Goal: Task Accomplishment & Management: Use online tool/utility

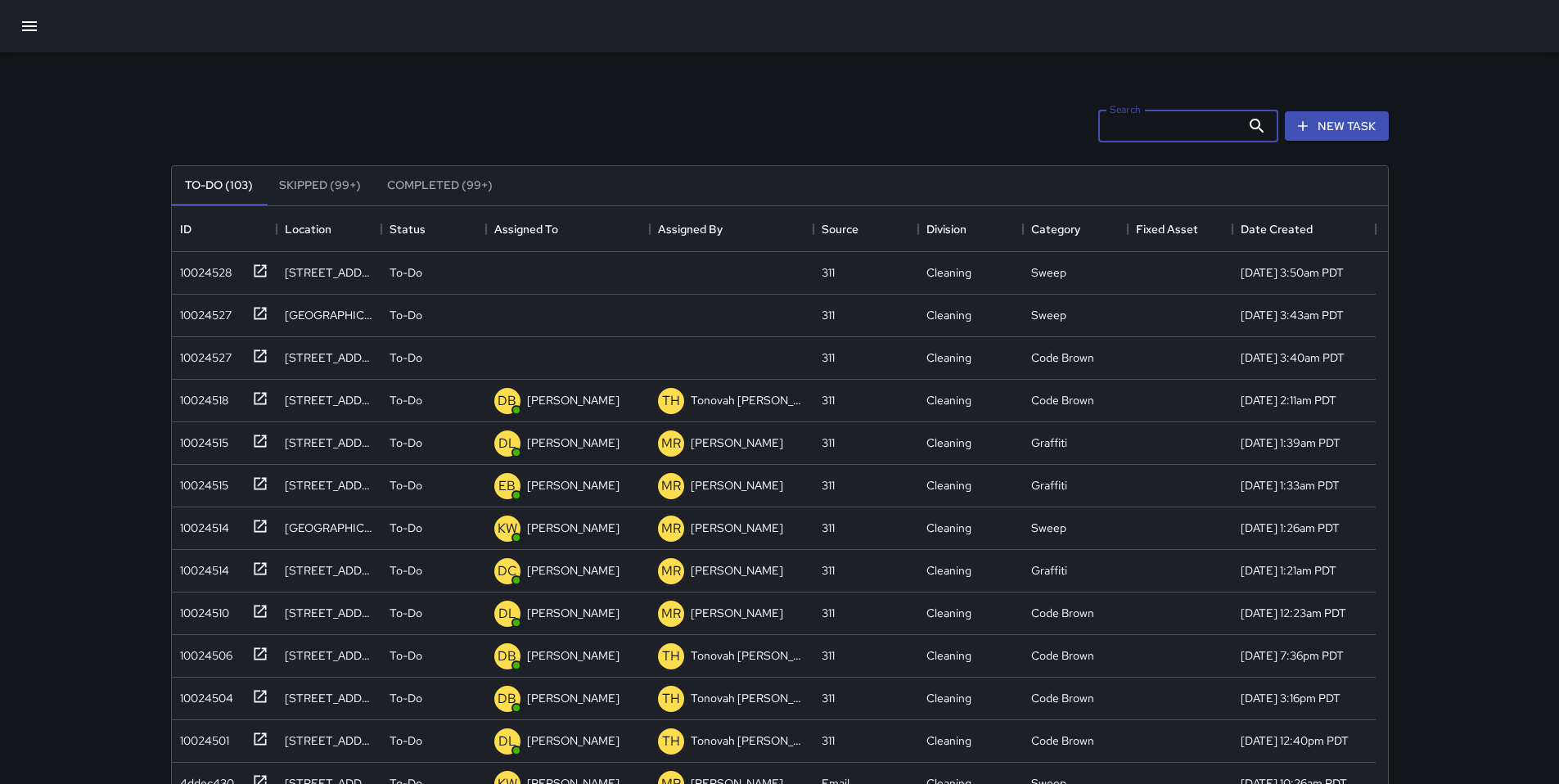
scroll to position [681, 1204]
click at [188, 274] on div "10024528" at bounding box center [202, 269] width 58 height 22
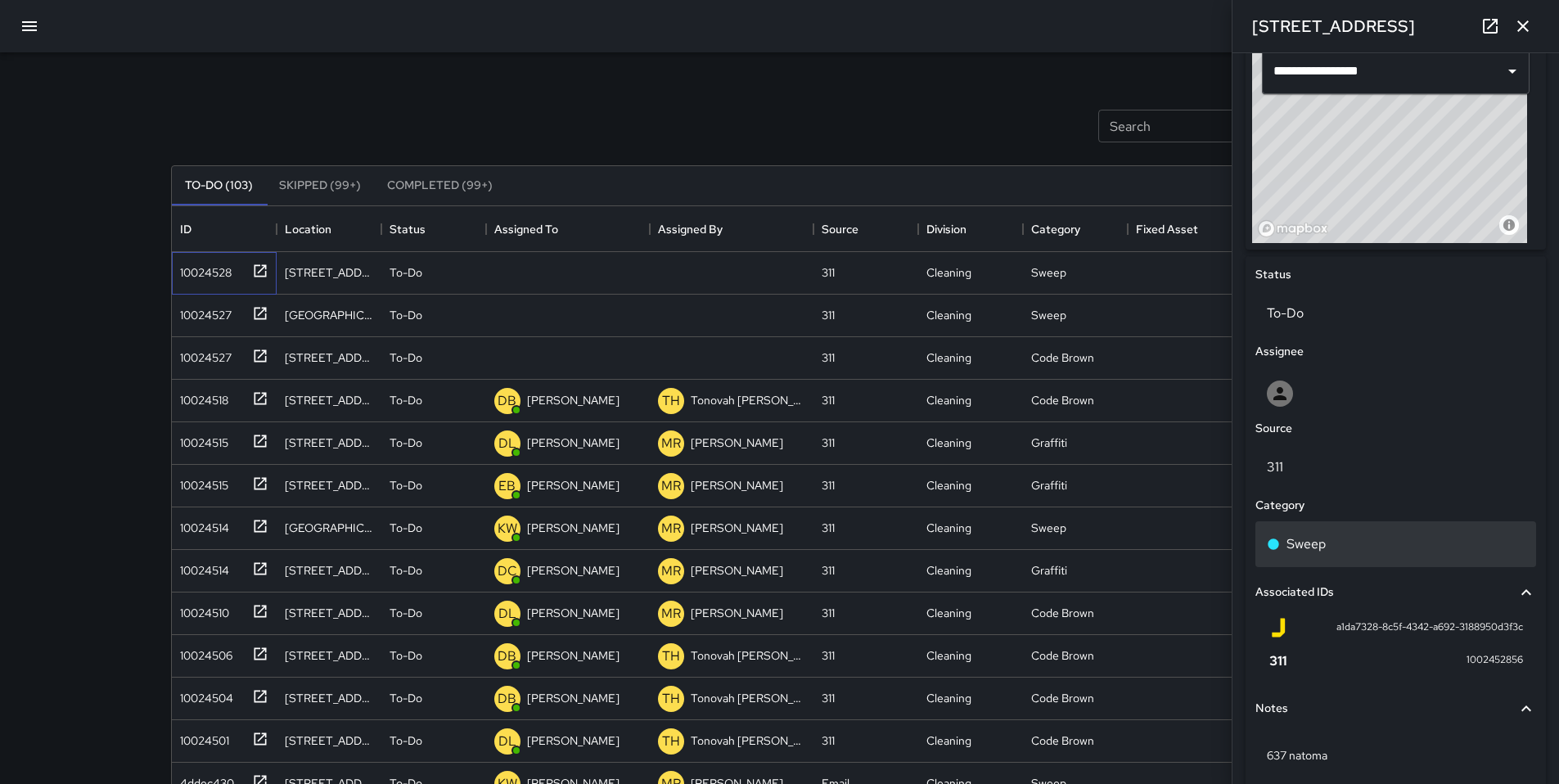
scroll to position [635, 0]
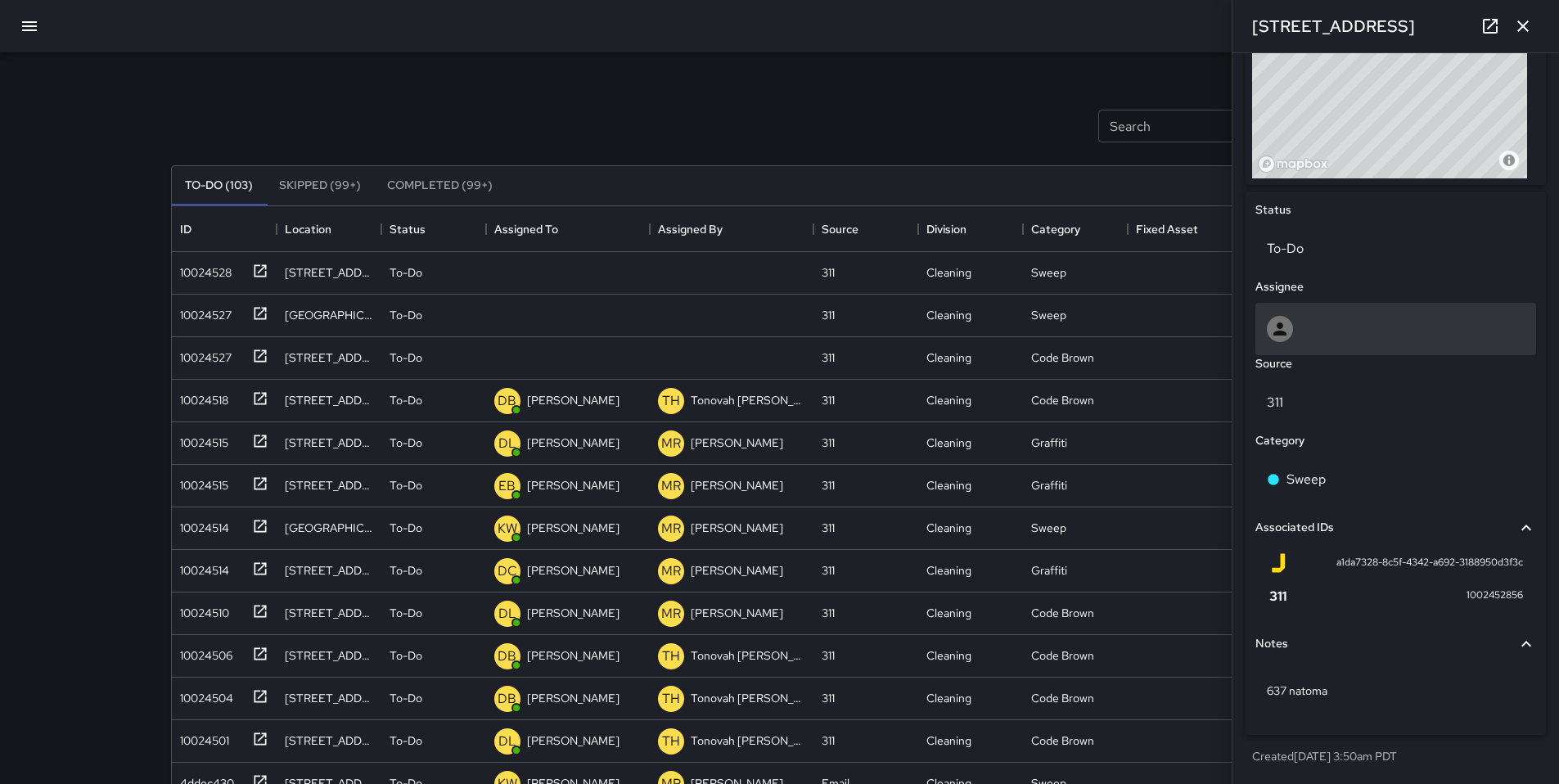
click at [1339, 316] on div at bounding box center [1395, 329] width 258 height 26
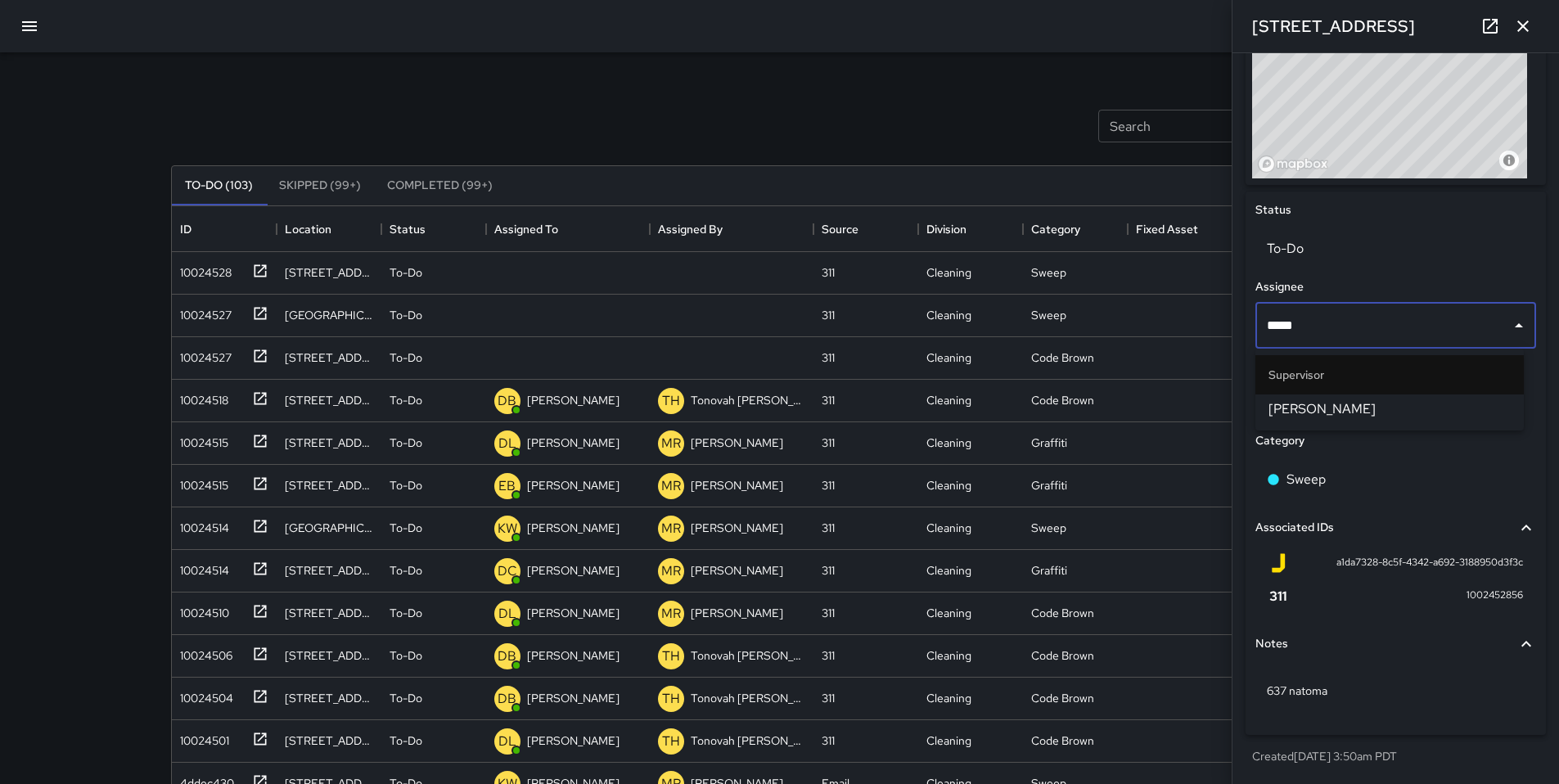
type input "******"
click at [1348, 404] on span "[PERSON_NAME]" at bounding box center [1389, 408] width 243 height 20
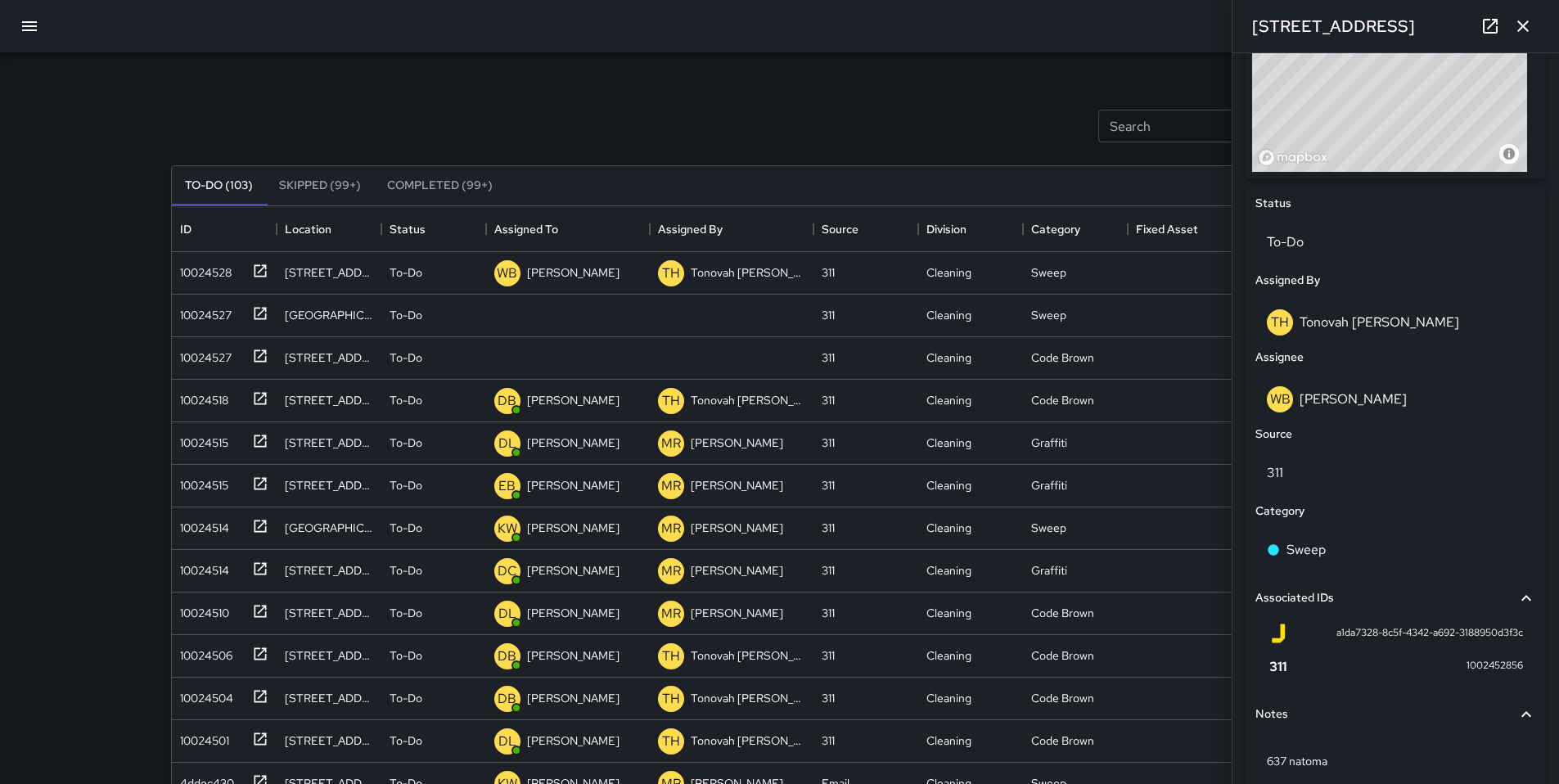
drag, startPoint x: 832, startPoint y: 85, endPoint x: 793, endPoint y: 105, distance: 43.8
click at [829, 84] on div "Search Search New Task" at bounding box center [780, 126] width 1225 height 85
click at [207, 320] on div "10024527" at bounding box center [202, 312] width 58 height 22
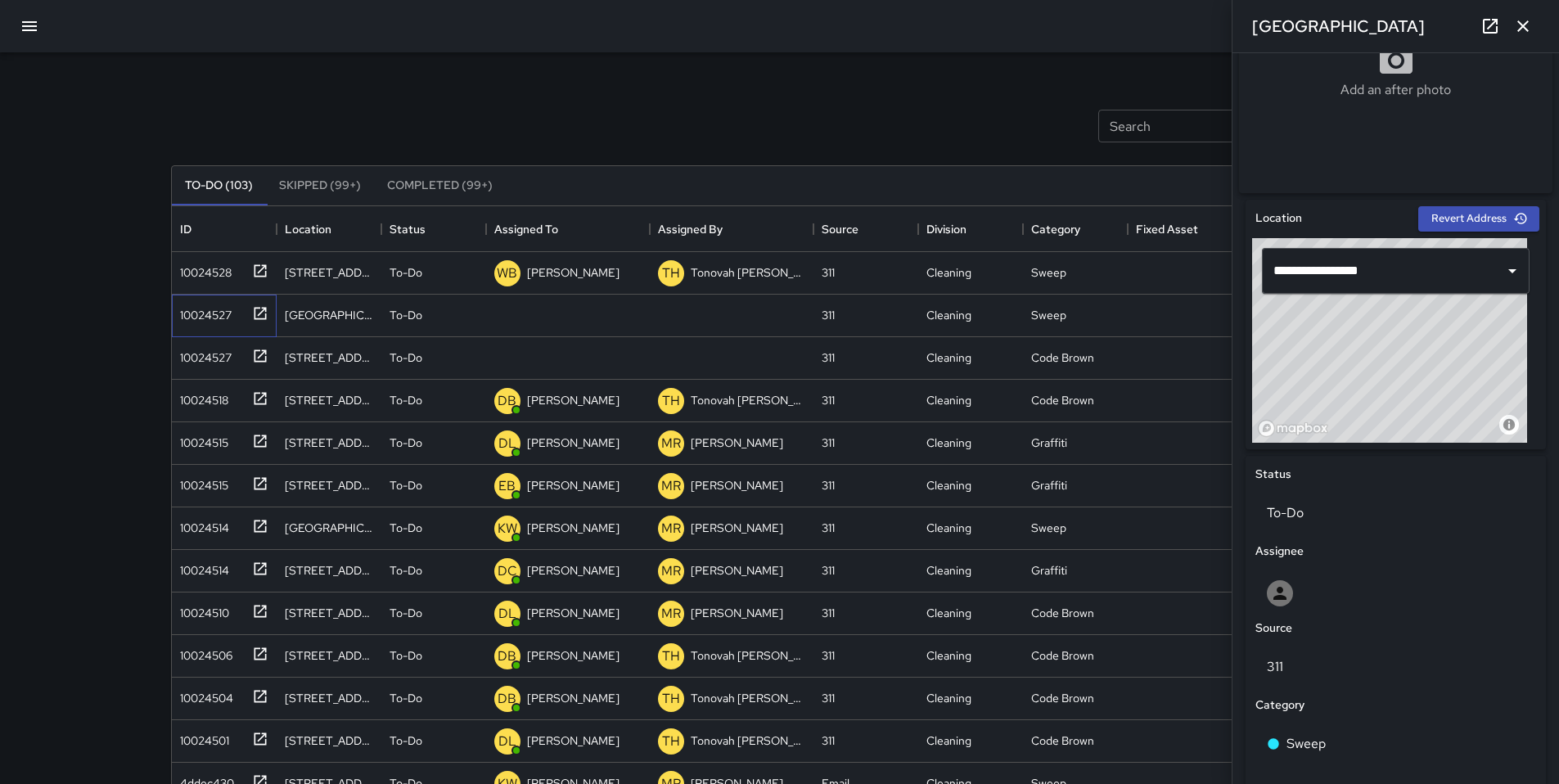
scroll to position [373, 0]
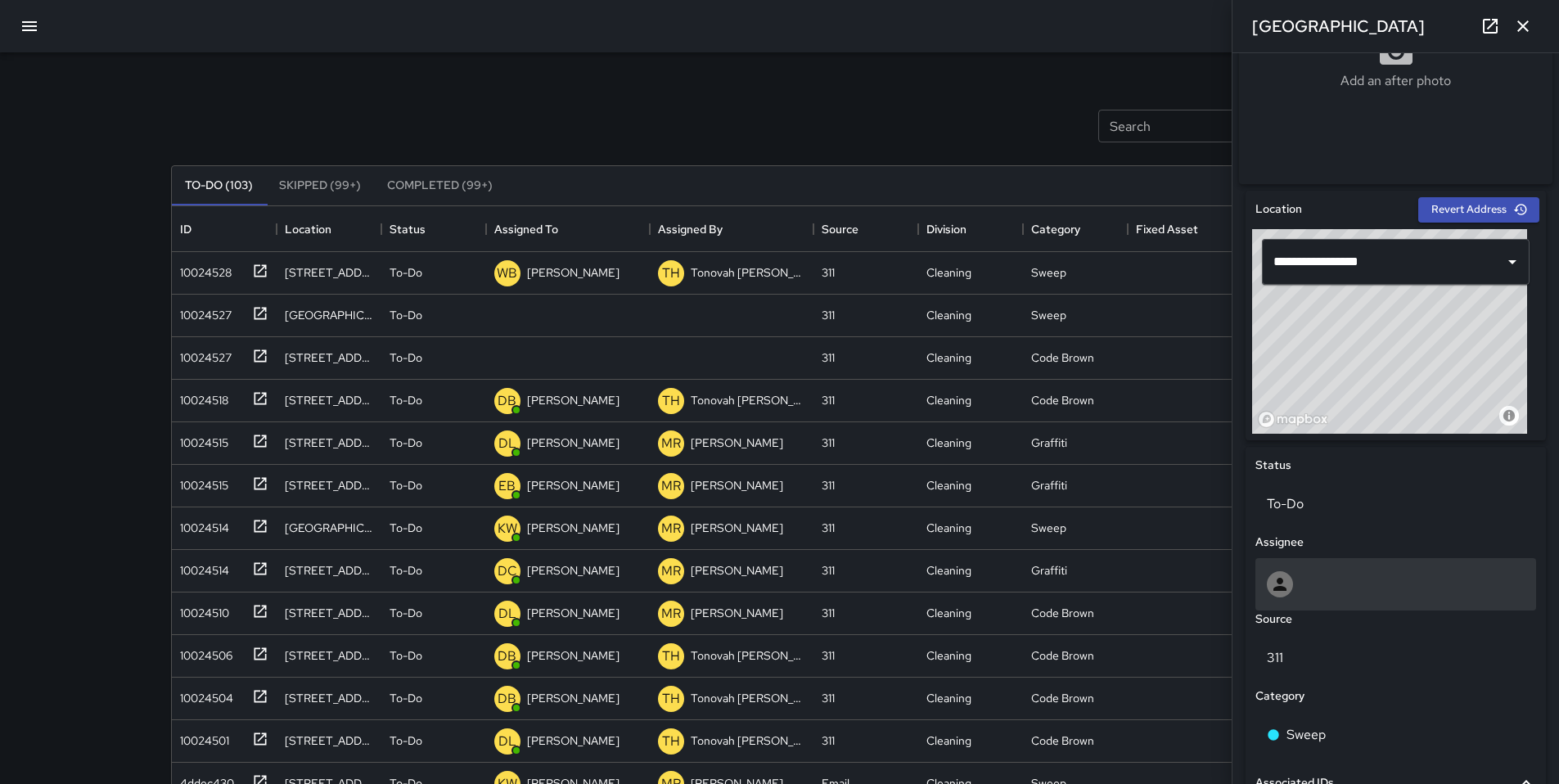
click at [1327, 604] on div at bounding box center [1396, 584] width 281 height 52
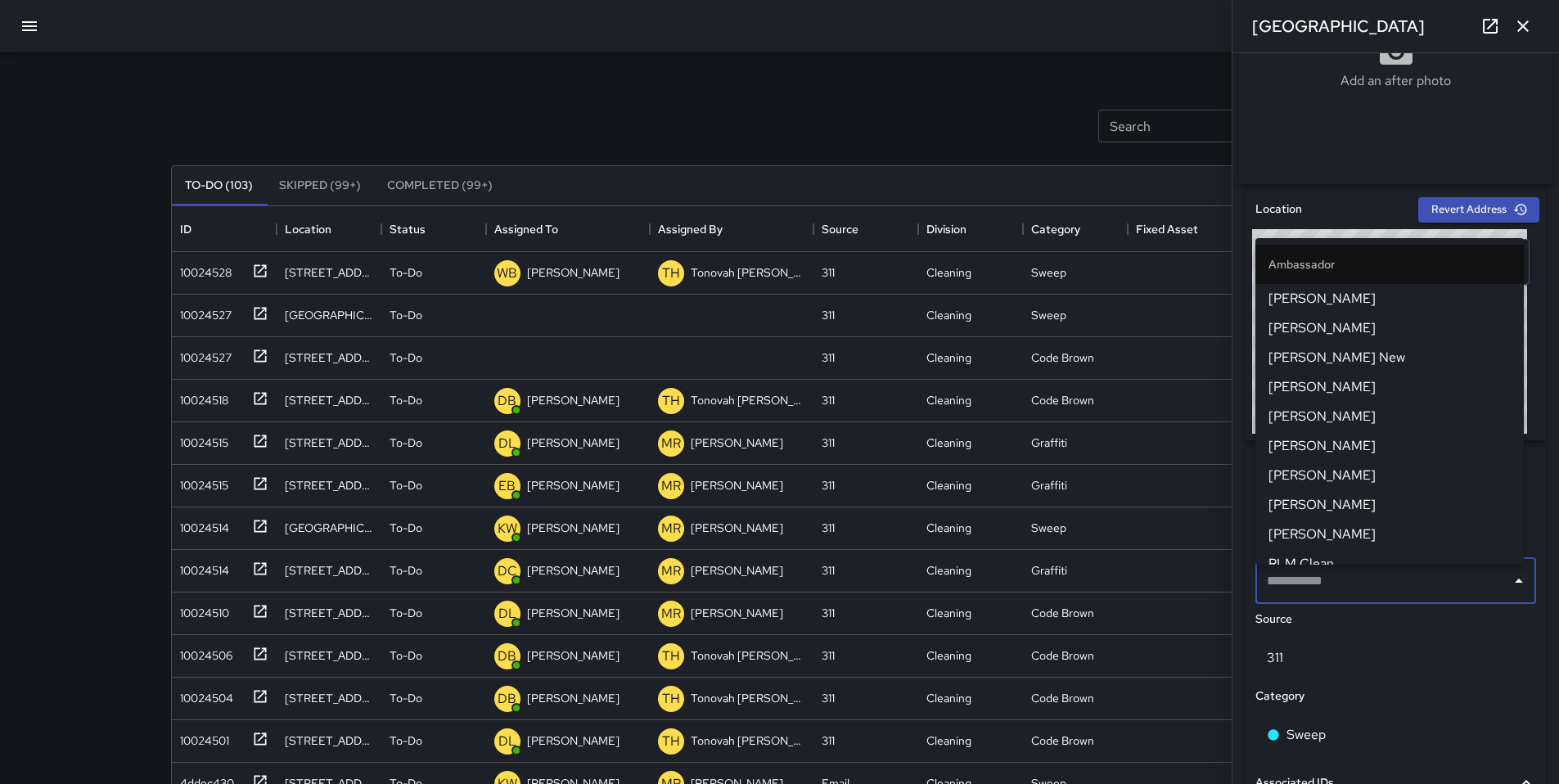
type input "*"
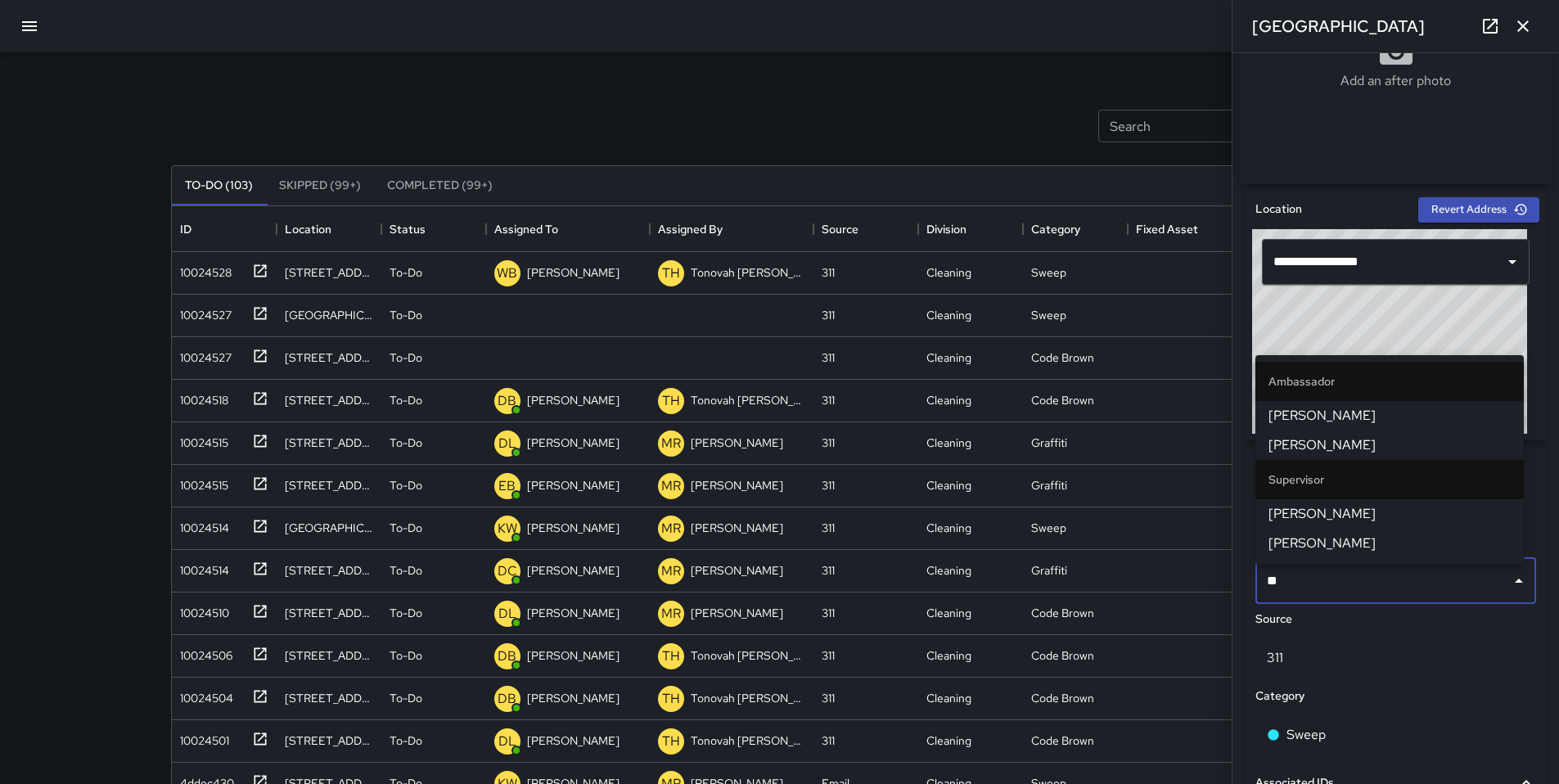
type input "***"
click at [1349, 427] on li "[PERSON_NAME]" at bounding box center [1389, 415] width 269 height 29
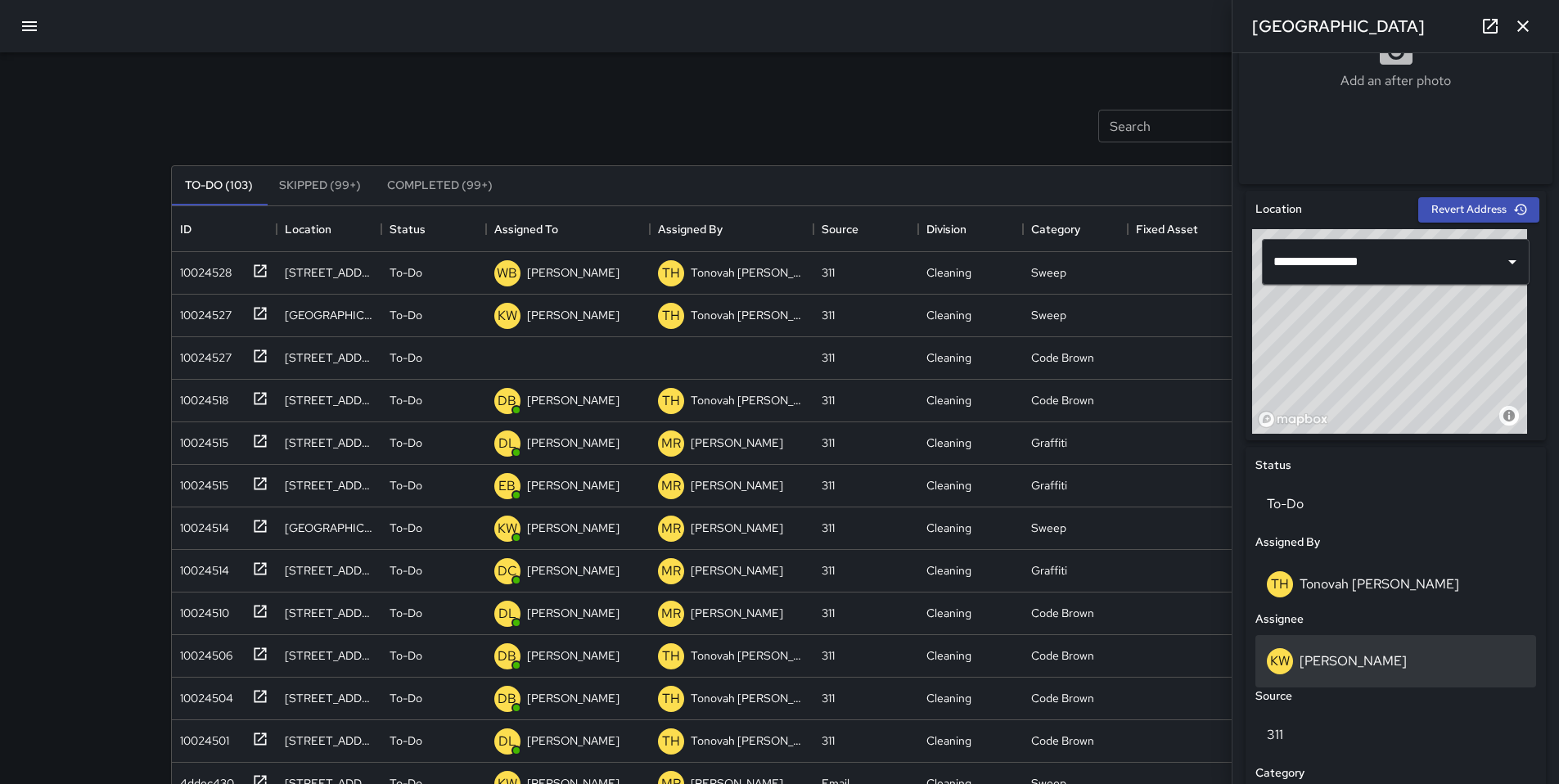
click at [1333, 659] on p "[PERSON_NAME]" at bounding box center [1353, 660] width 107 height 17
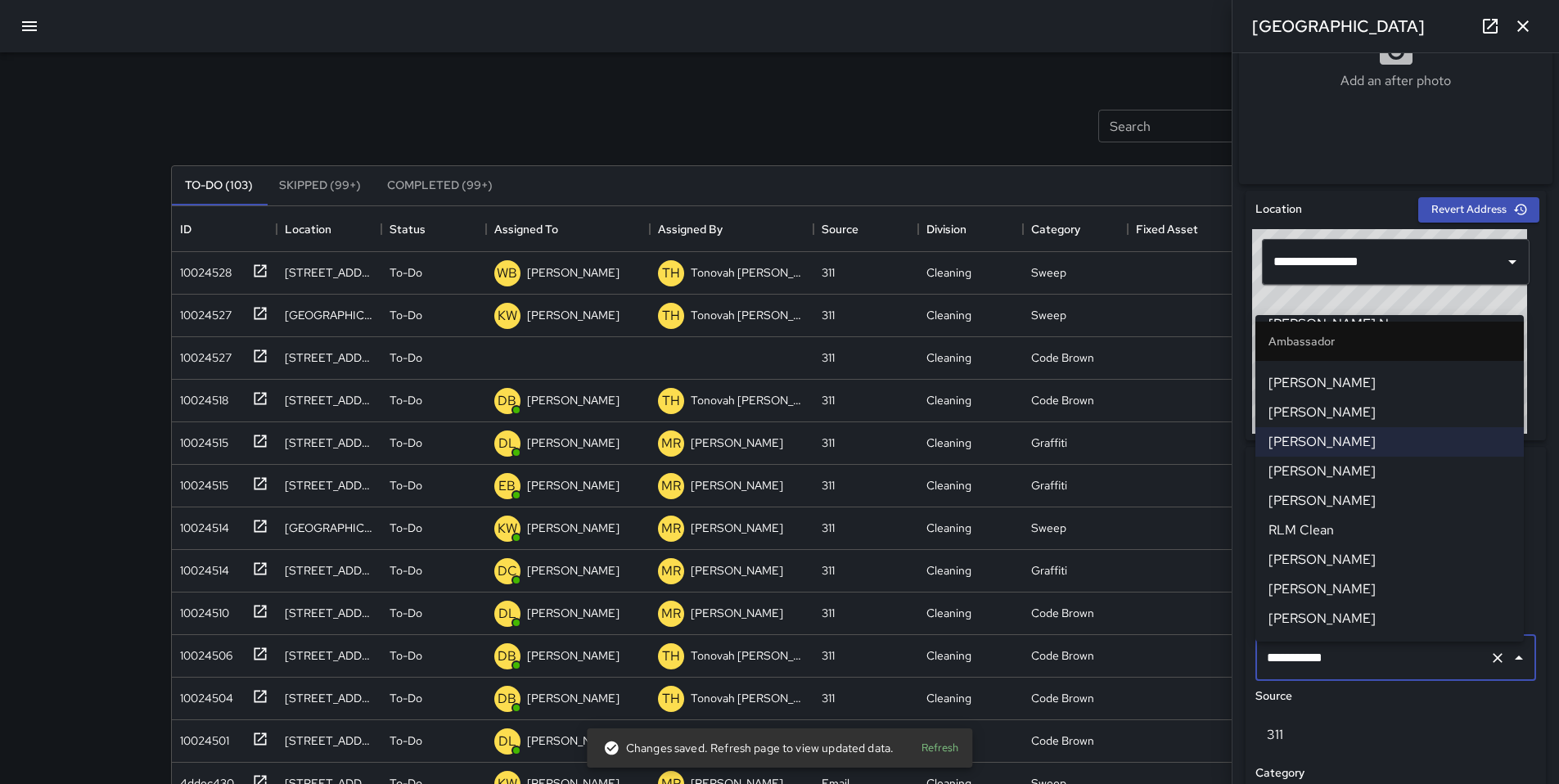
scroll to position [111, 0]
drag, startPoint x: 1344, startPoint y: 665, endPoint x: 1291, endPoint y: 670, distance: 53.2
click at [1291, 670] on input "**********" at bounding box center [1373, 658] width 220 height 31
type input "***"
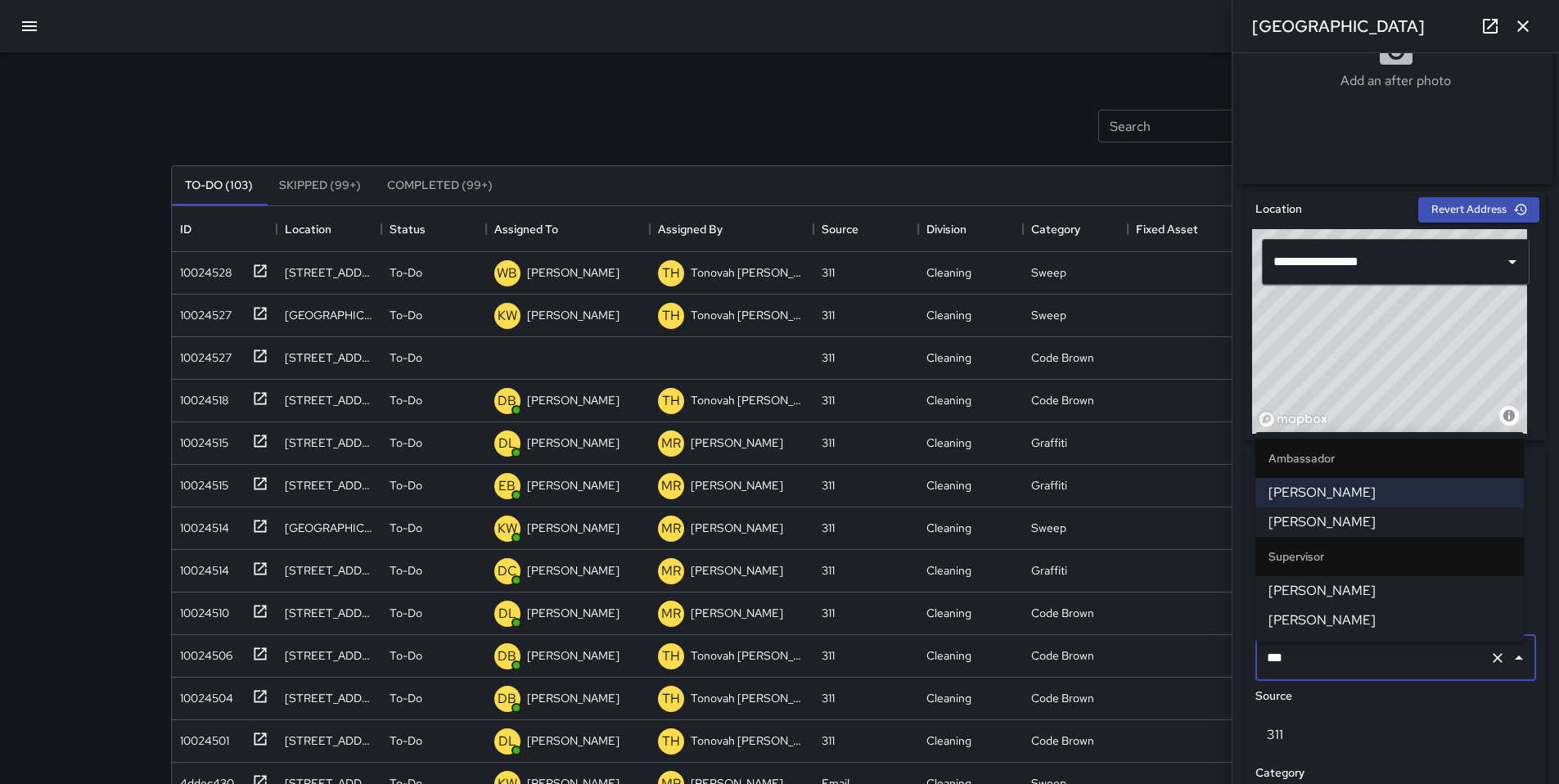
click at [1327, 532] on li "[PERSON_NAME]" at bounding box center [1389, 522] width 269 height 29
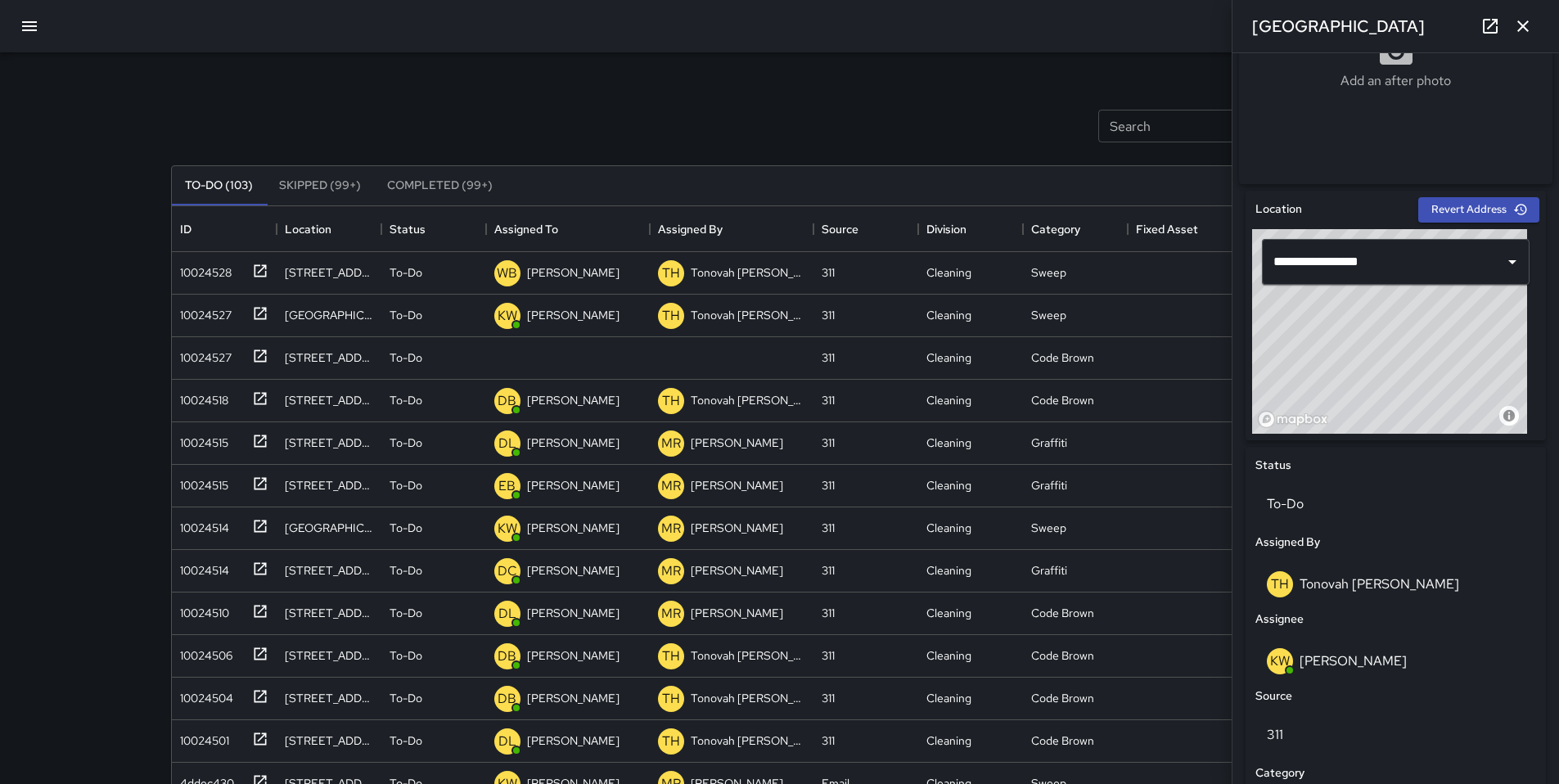
click at [883, 98] on div "Search Search New Task" at bounding box center [780, 126] width 1225 height 85
click at [1518, 28] on icon "button" at bounding box center [1522, 25] width 20 height 20
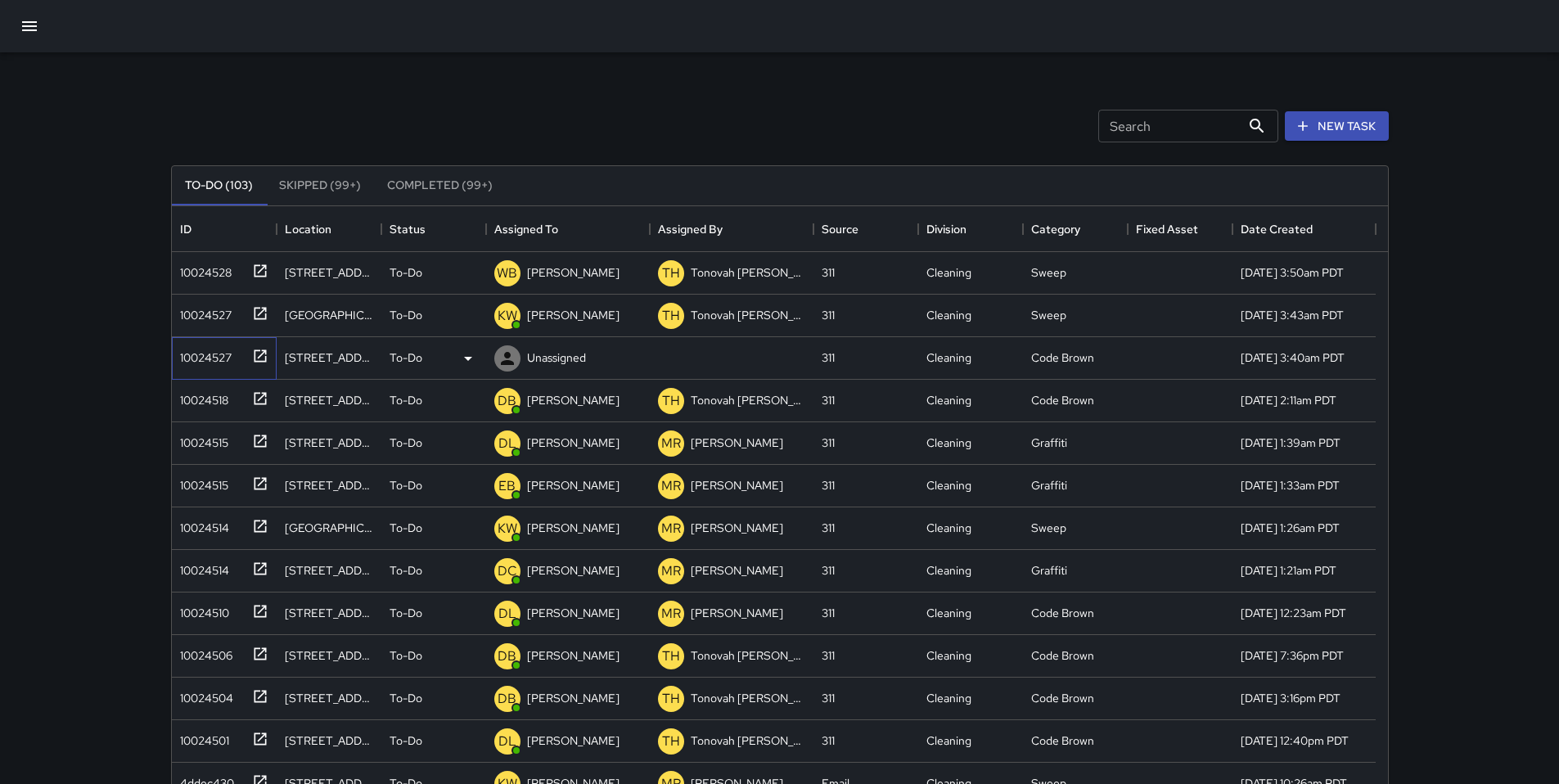
click at [219, 358] on div "10024527" at bounding box center [202, 354] width 58 height 22
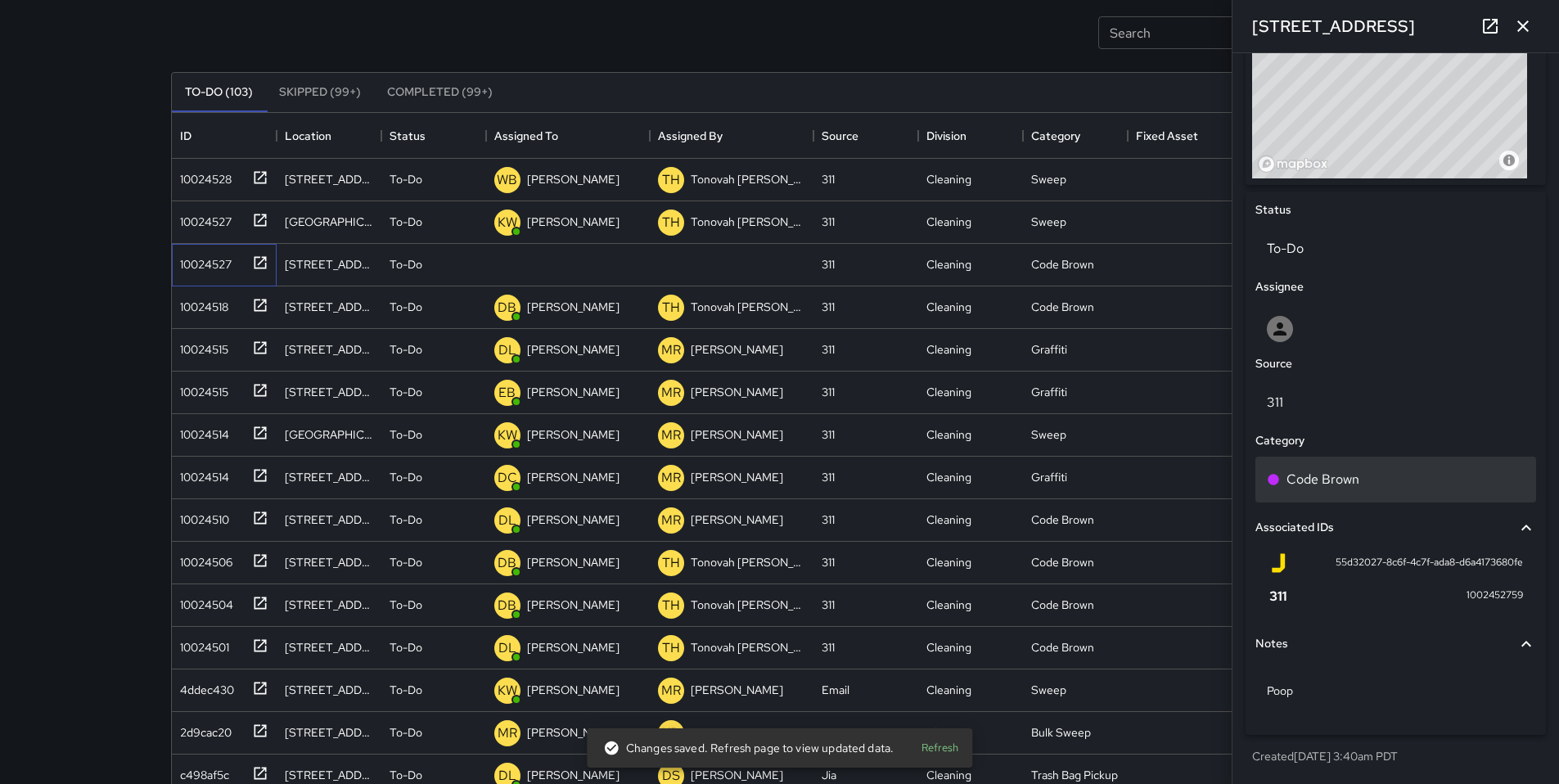
scroll to position [183, 0]
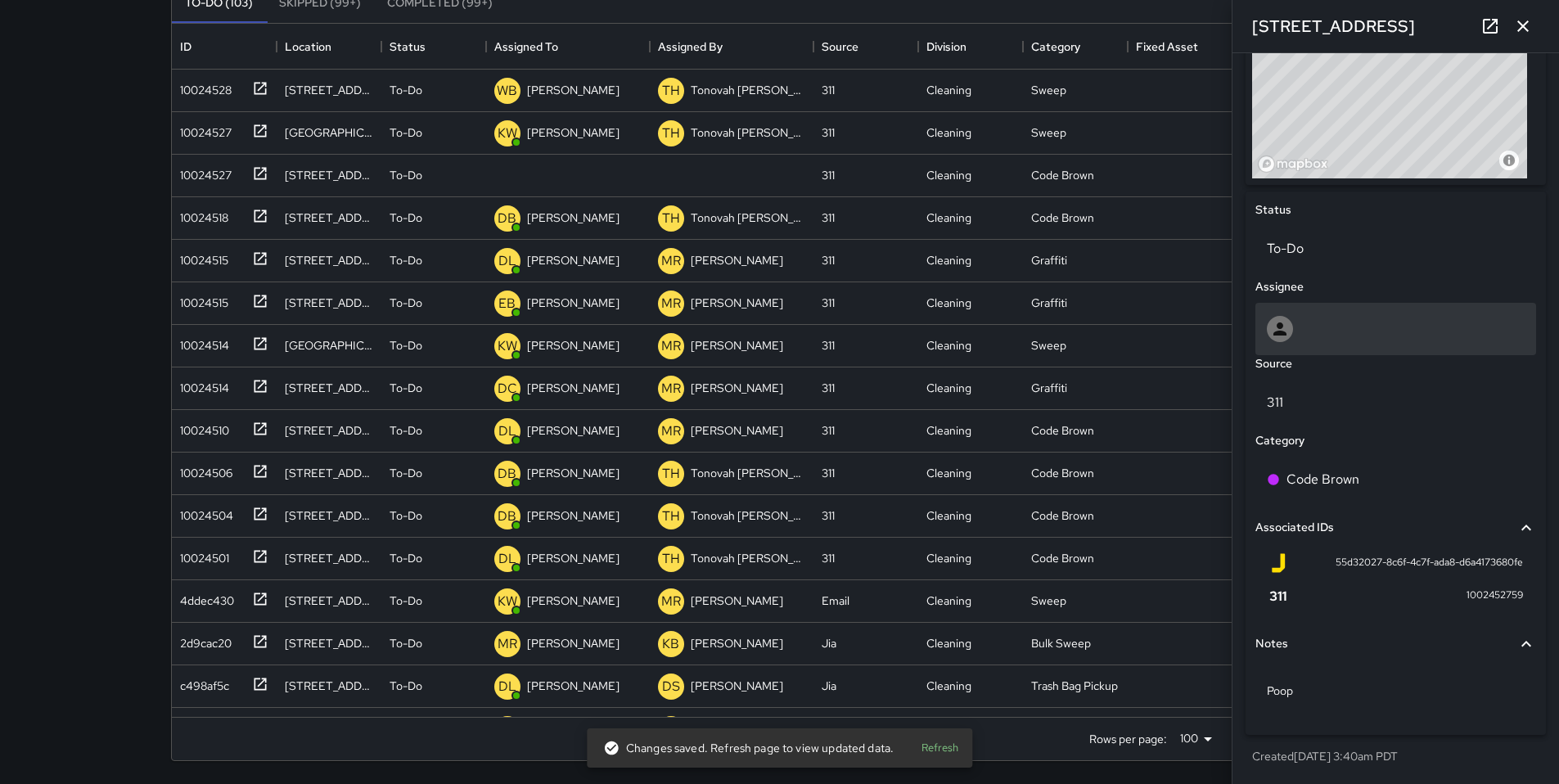
click at [1343, 322] on div at bounding box center [1395, 329] width 258 height 26
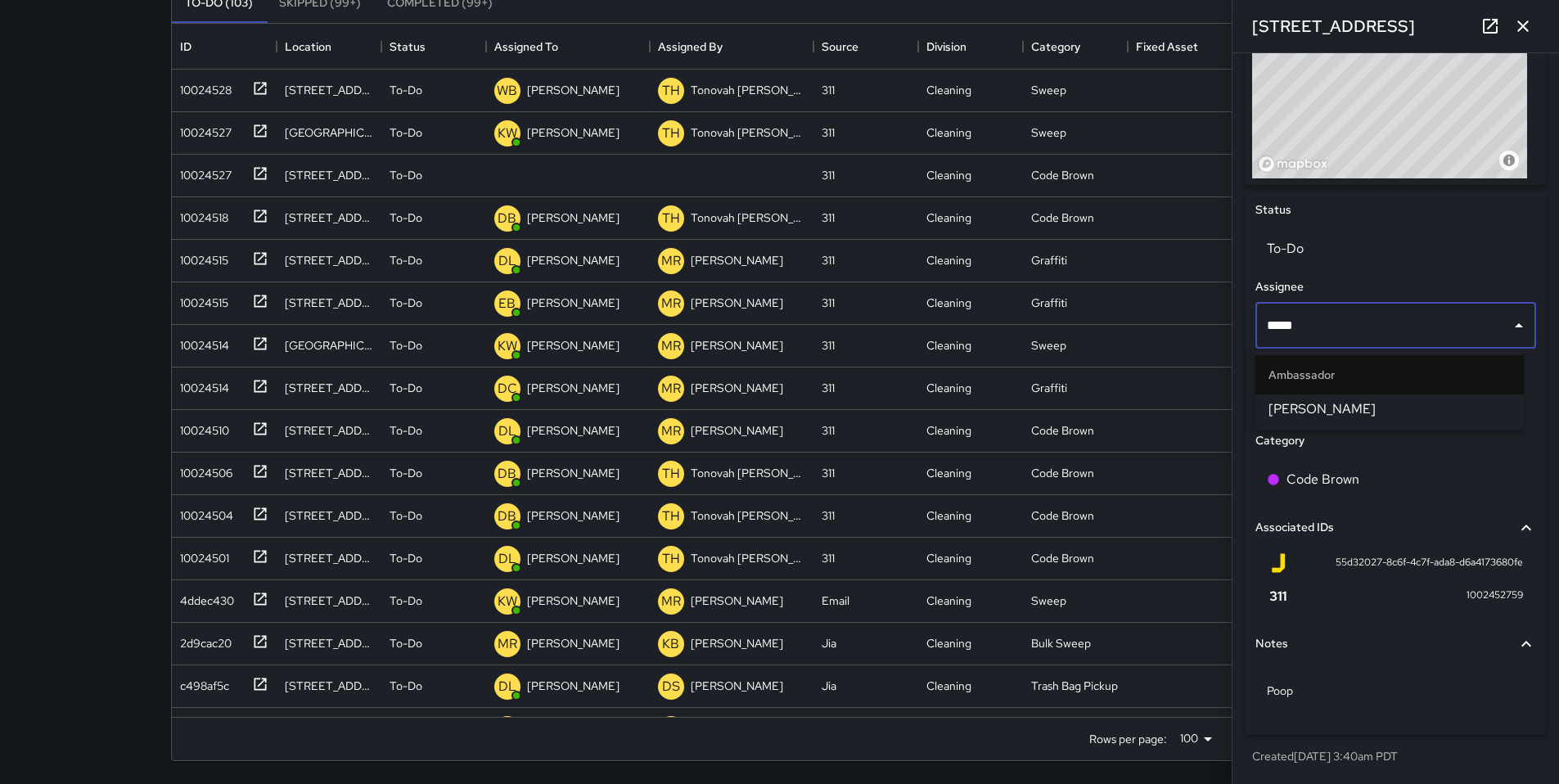
type input "******"
click at [1324, 407] on span "[PERSON_NAME]" at bounding box center [1389, 408] width 243 height 20
